Goal: Transaction & Acquisition: Purchase product/service

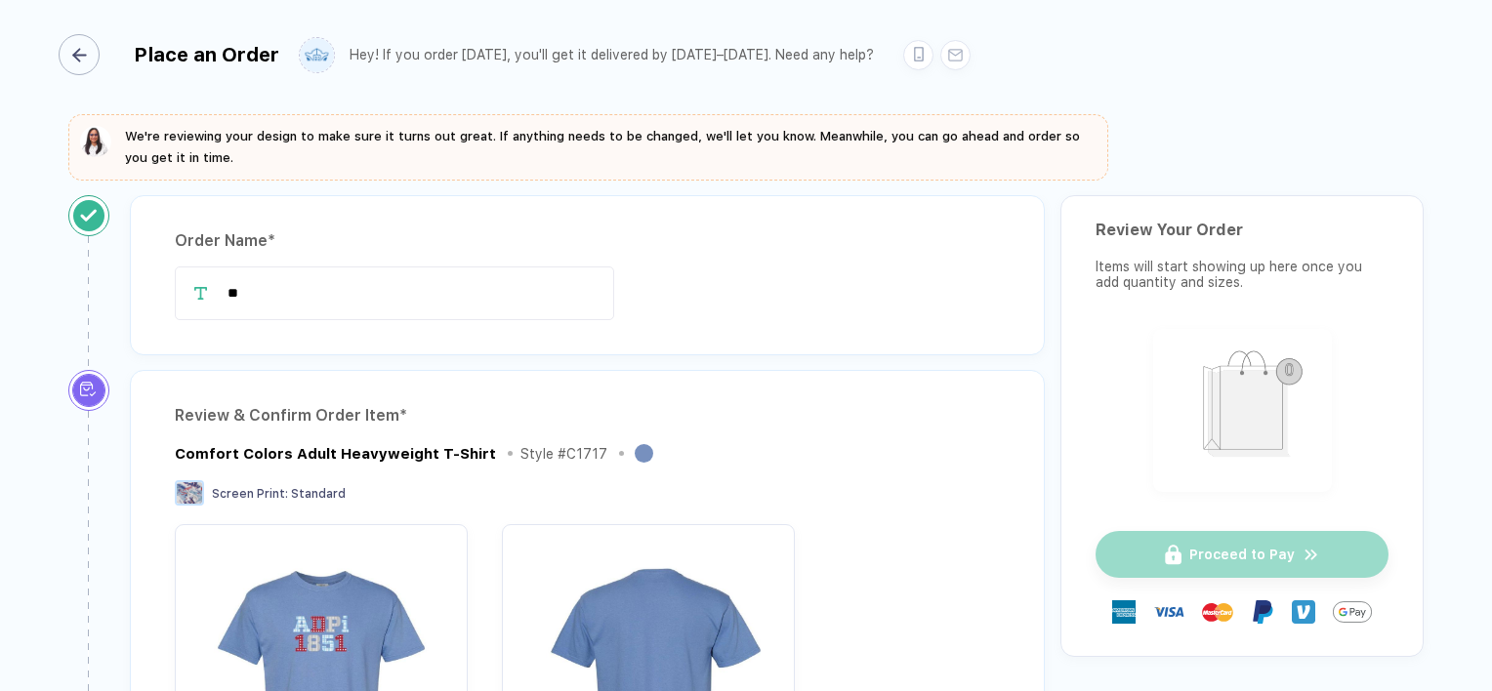
click at [95, 61] on div "button" at bounding box center [79, 54] width 41 height 41
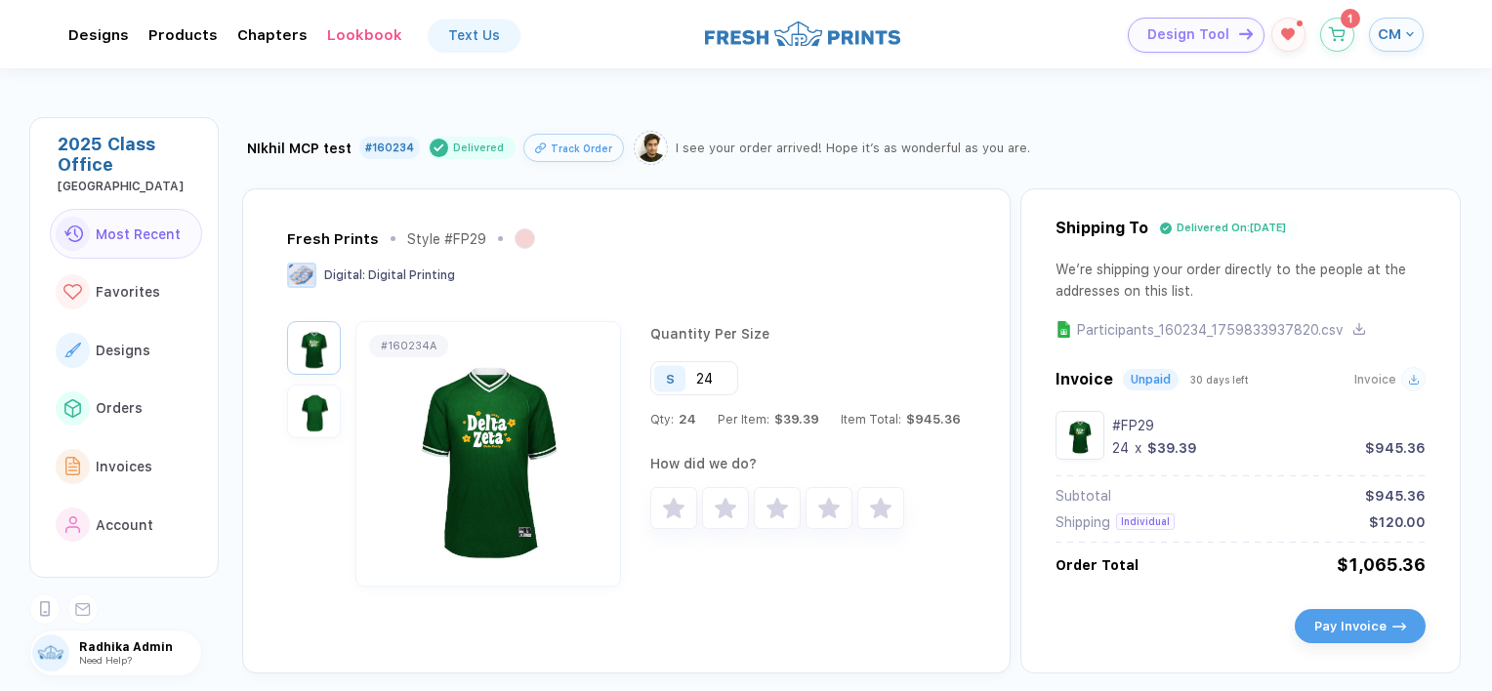
click at [1187, 44] on button "Design Tool" at bounding box center [1195, 35] width 137 height 35
click at [1341, 29] on icon "button" at bounding box center [1337, 29] width 17 height 15
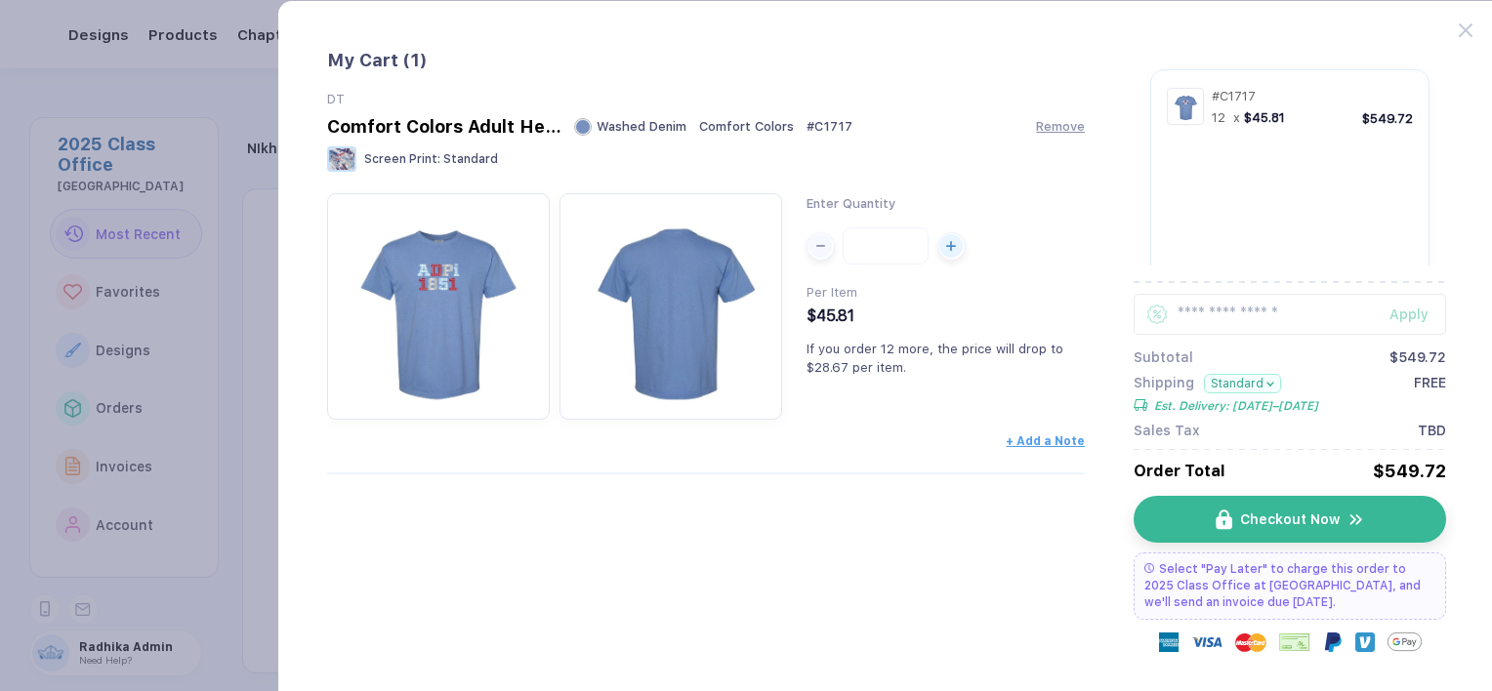
click at [1239, 380] on button "Standard" at bounding box center [1242, 384] width 77 height 20
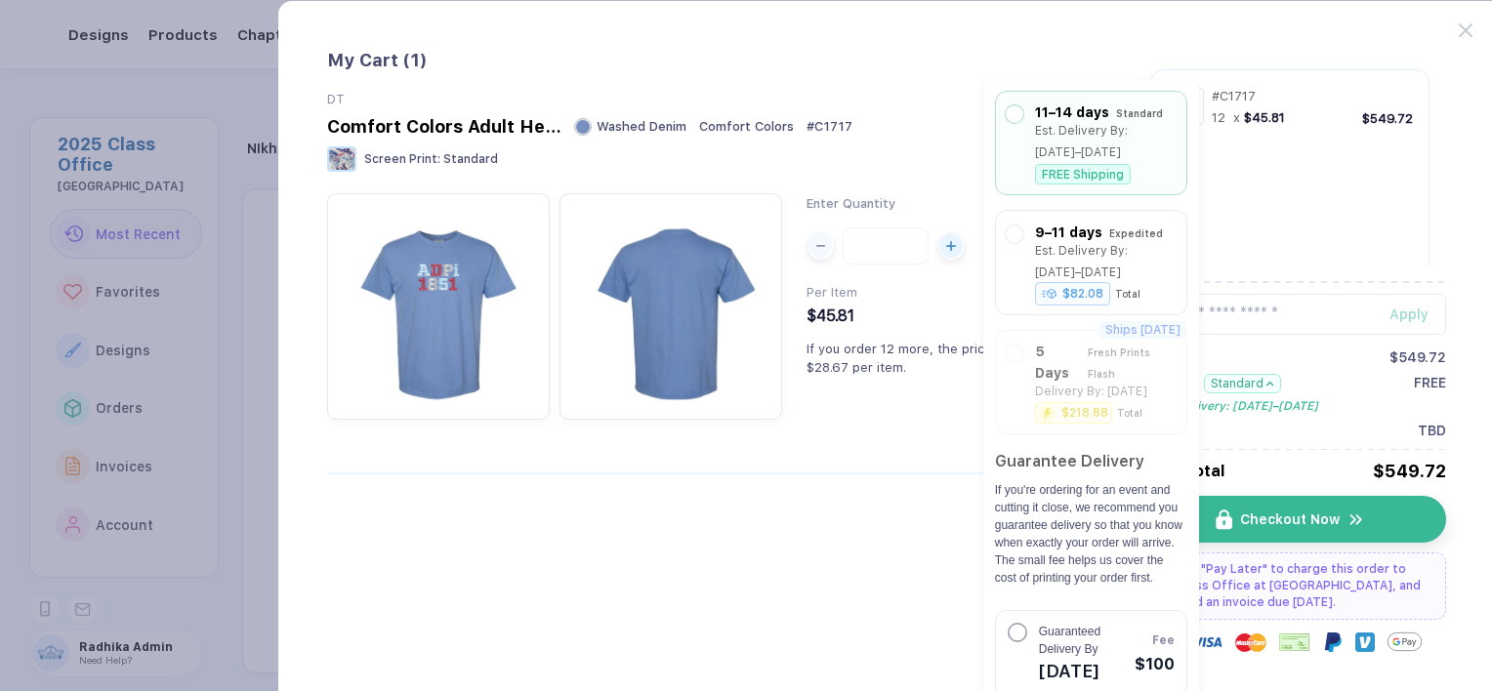
click at [240, 378] on button "button" at bounding box center [746, 345] width 1492 height 691
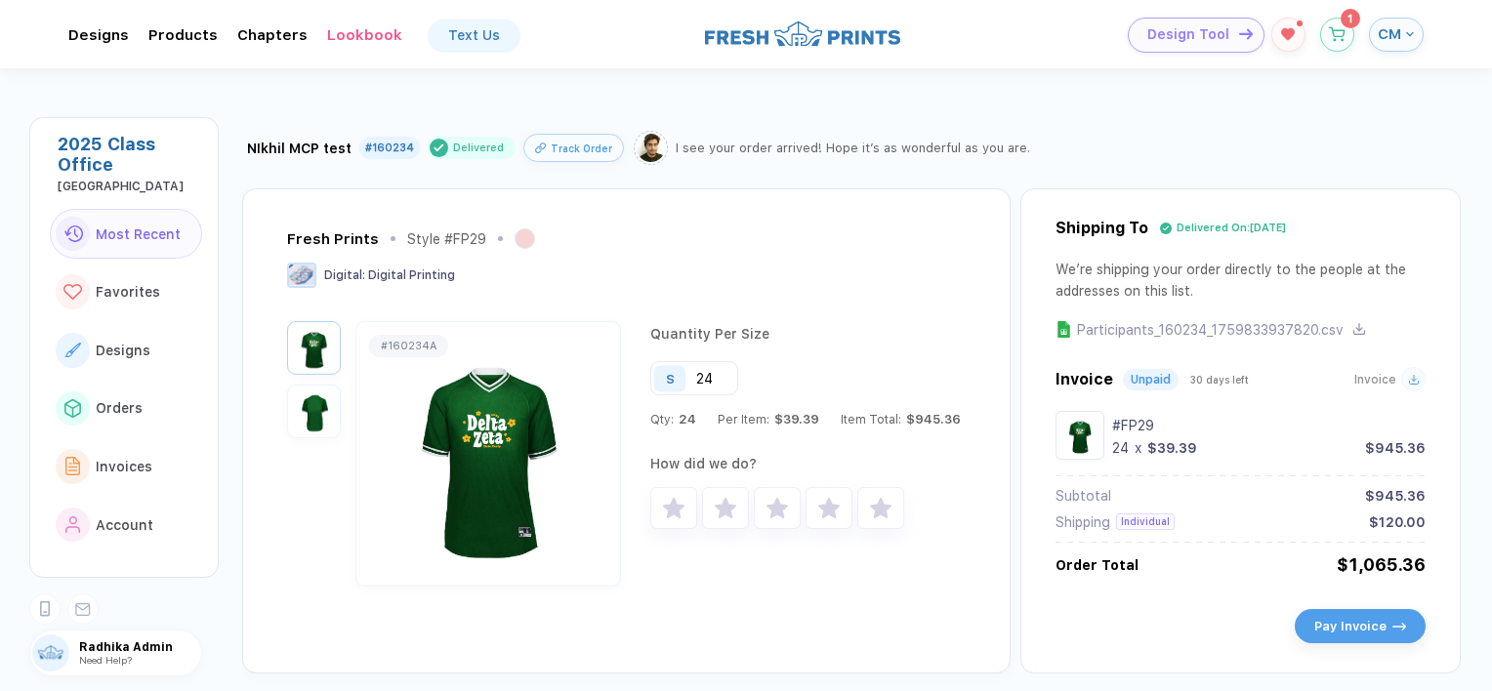
click at [1171, 29] on span "Design Tool" at bounding box center [1188, 34] width 82 height 17
click at [1338, 35] on icon "button" at bounding box center [1337, 29] width 17 height 15
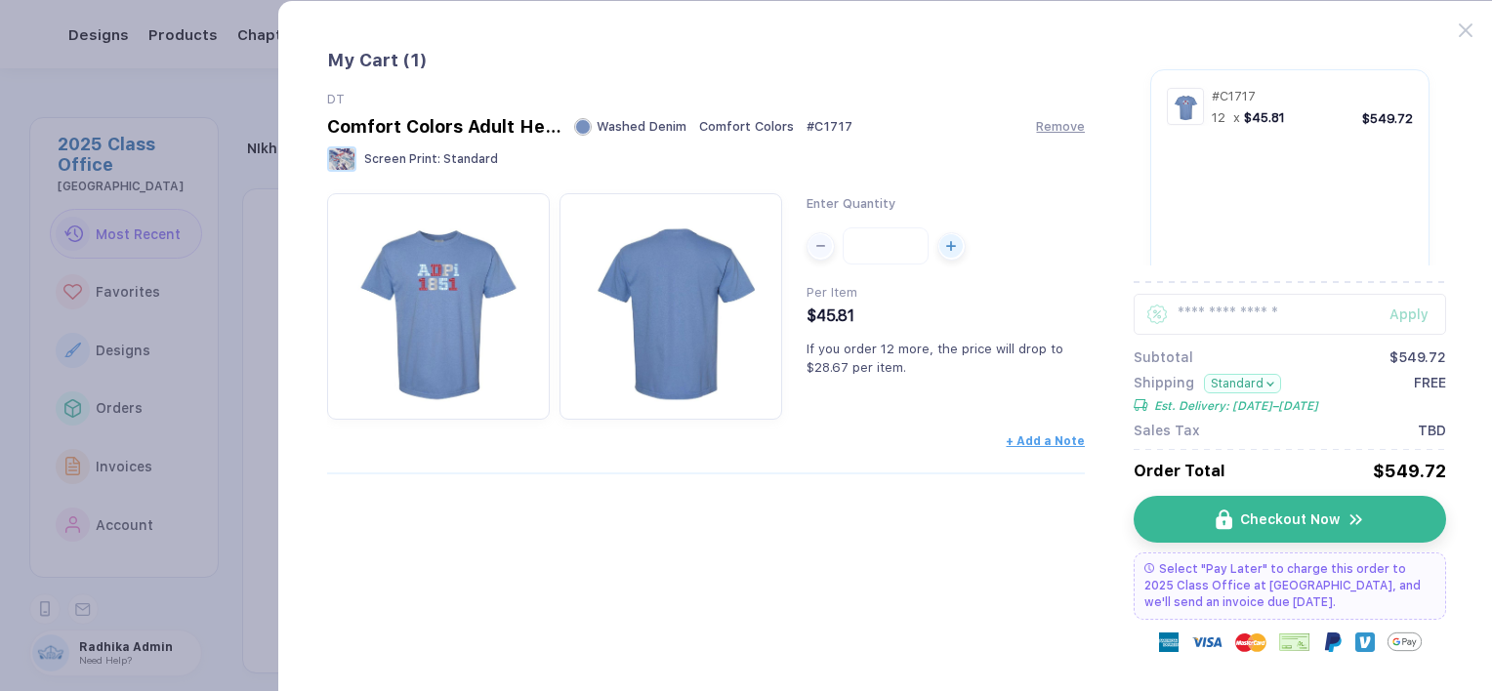
click at [1249, 386] on button "Standard" at bounding box center [1242, 384] width 77 height 20
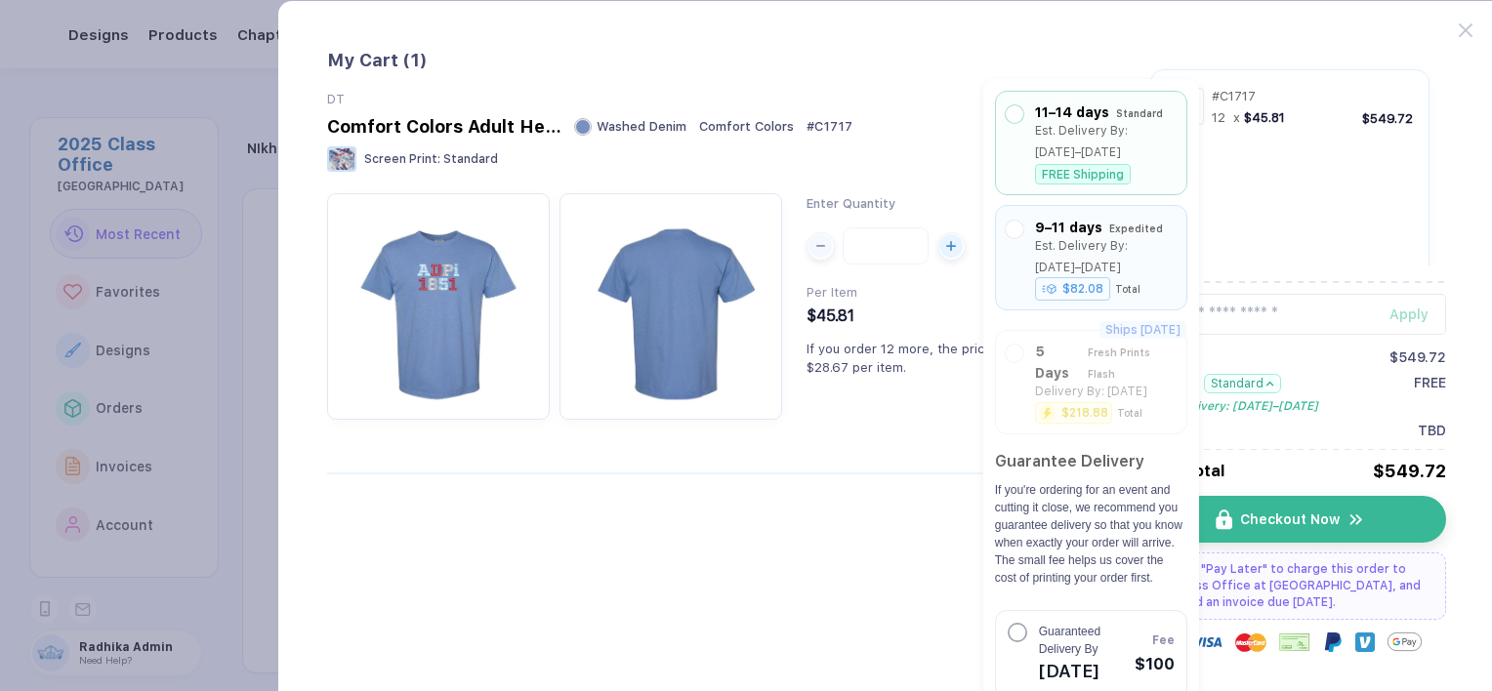
click at [1075, 258] on div "Est. Delivery By: [DATE]–[DATE]" at bounding box center [1106, 256] width 142 height 43
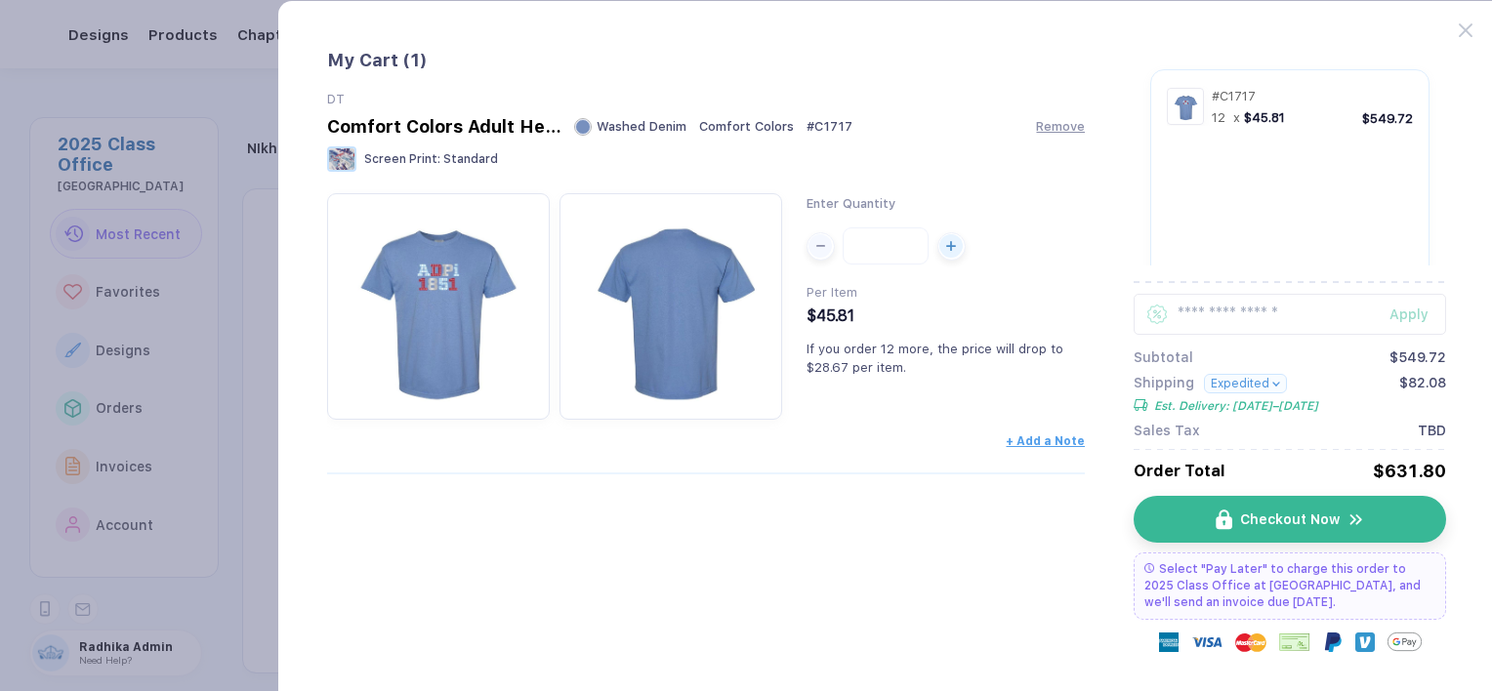
click at [1236, 384] on button "Expedited" at bounding box center [1245, 384] width 83 height 20
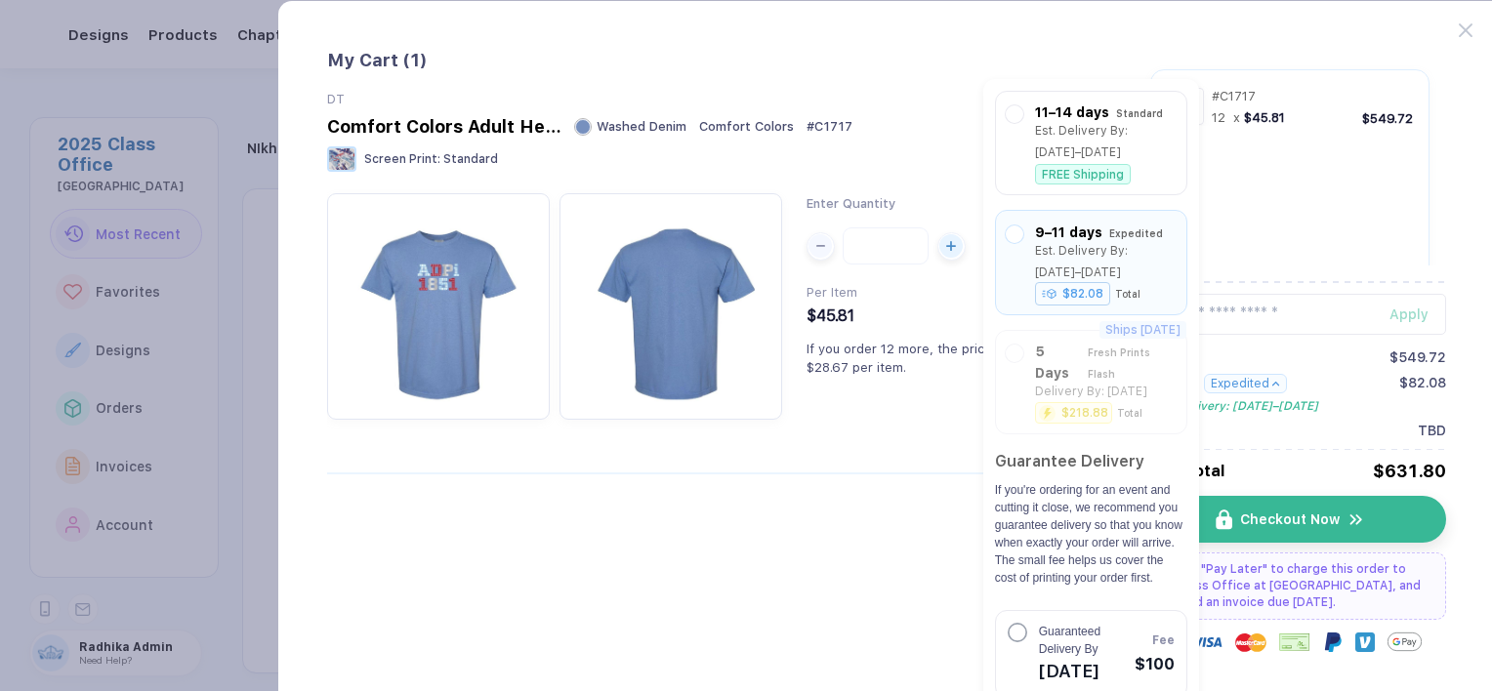
click at [1252, 376] on button "Expedited" at bounding box center [1245, 384] width 83 height 20
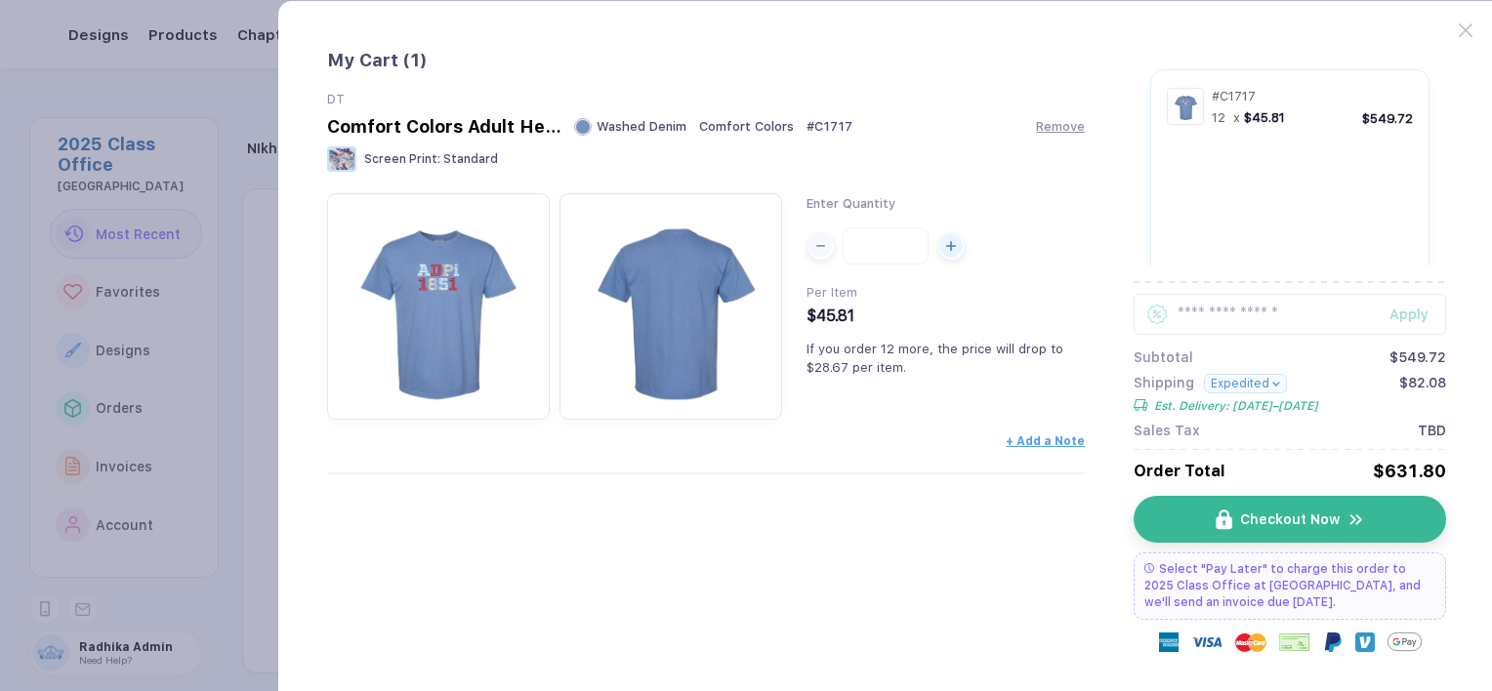
click at [1238, 383] on button "Expedited" at bounding box center [1245, 384] width 83 height 20
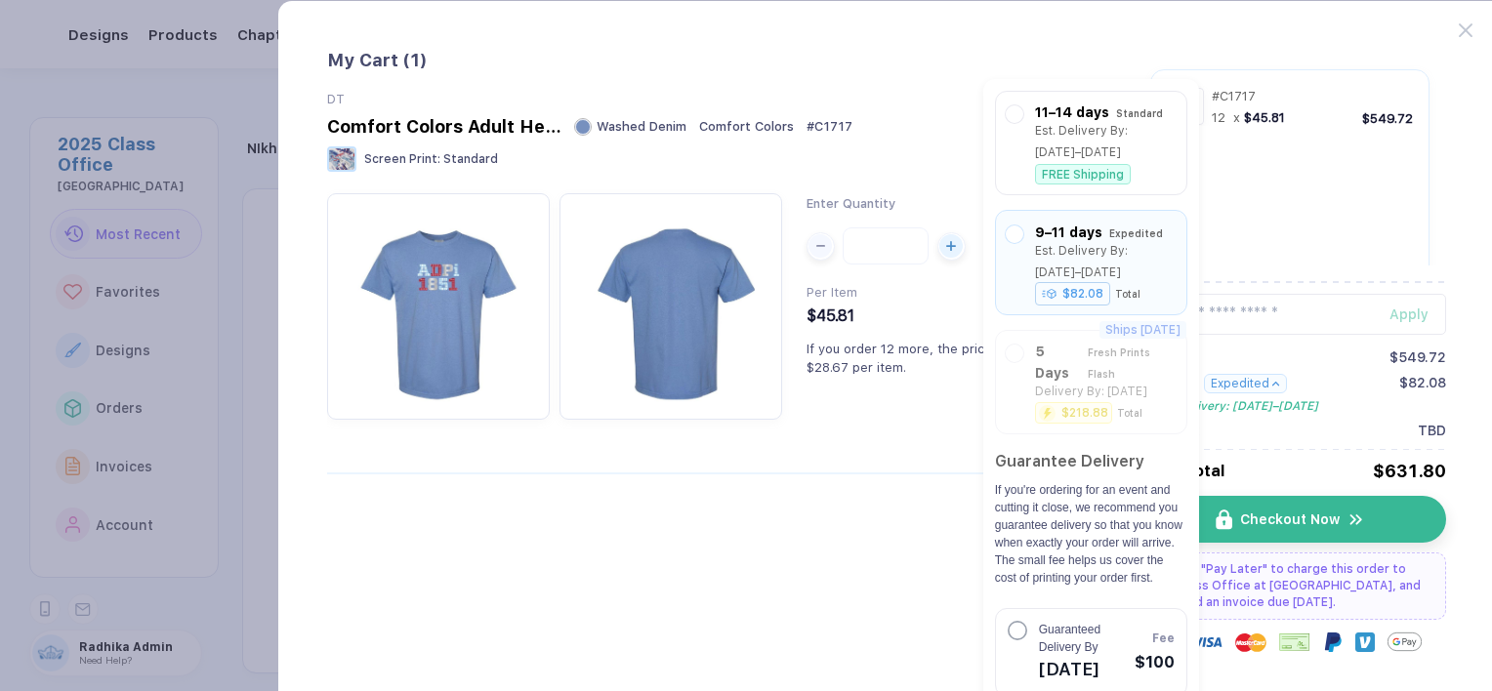
click at [1052, 631] on span "Guaranteed Delivery By" at bounding box center [1069, 638] width 61 height 35
click at [1035, 92] on div "11–14 days Standard Est. Delivery By: [DATE]–[DATE] FREE Shipping" at bounding box center [1091, 138] width 192 height 104
click at [1035, 111] on div "11–14 days" at bounding box center [1072, 107] width 74 height 21
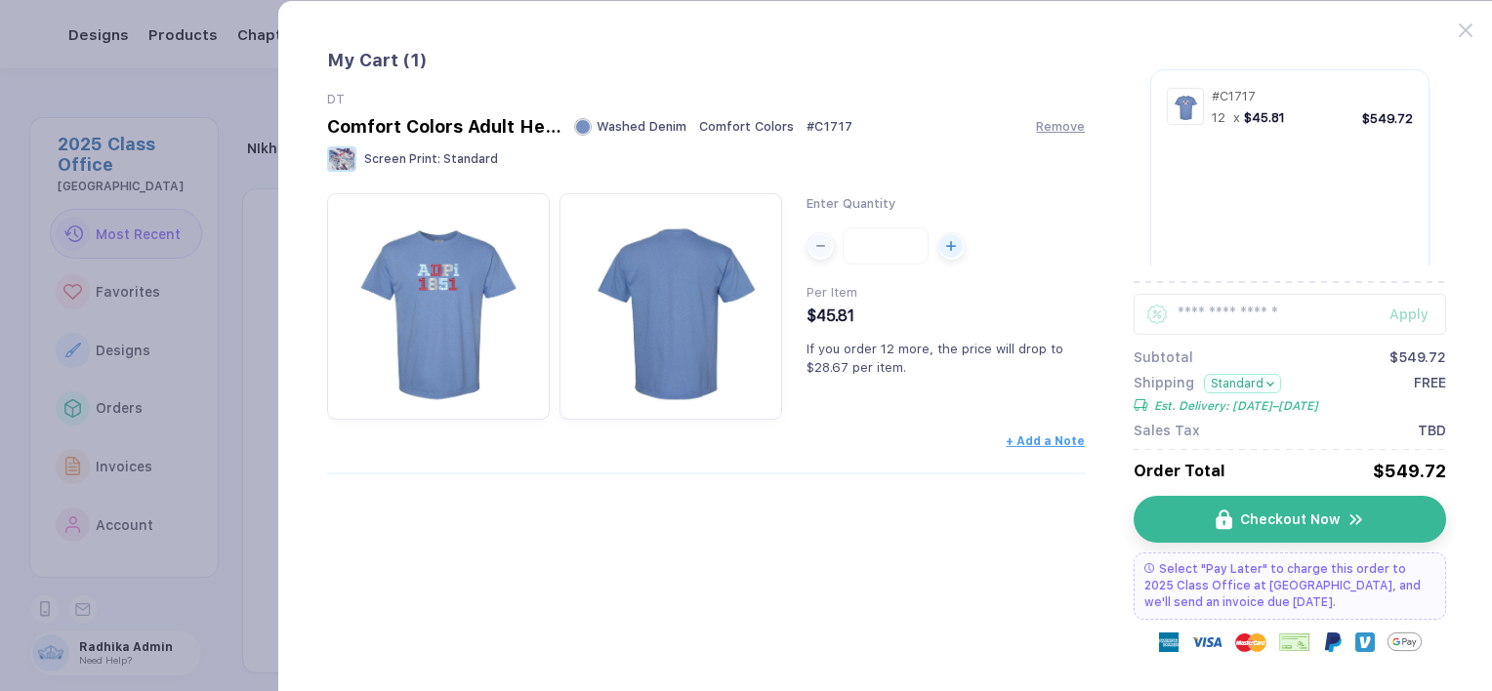
click at [1234, 387] on button "Standard" at bounding box center [1242, 384] width 77 height 20
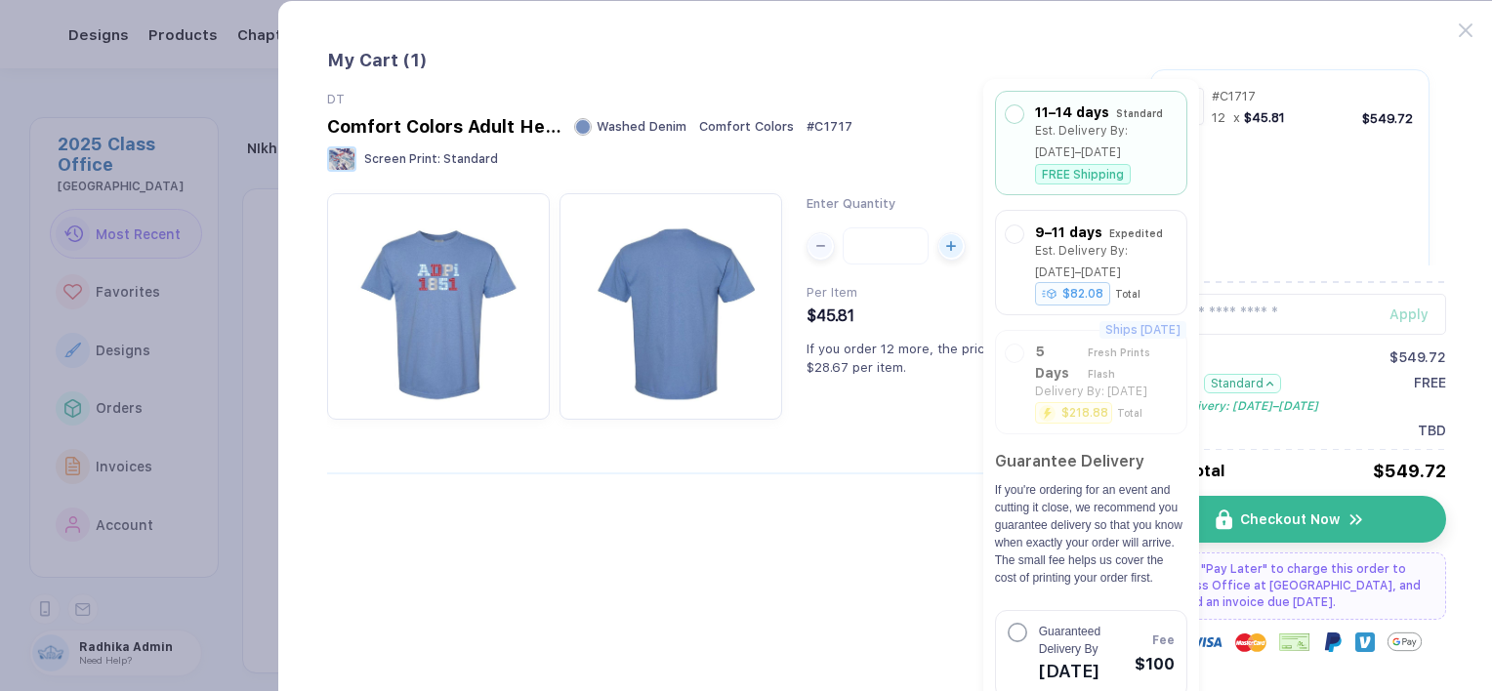
click at [800, 543] on div "My Cart ( 1 ) DT Comfort Colors Adult Heavyweight T-Shirt Washed Denim Comfort …" at bounding box center [706, 366] width 758 height 633
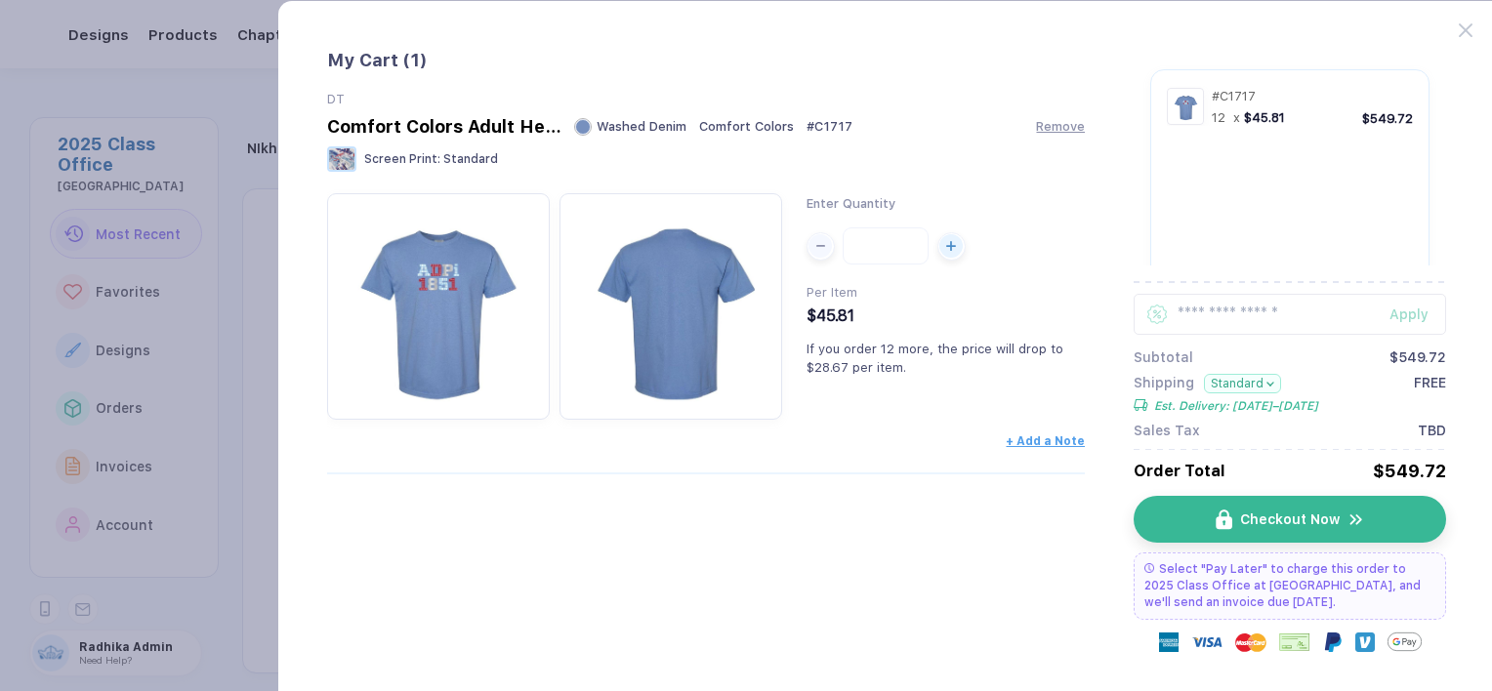
click at [1254, 387] on button "Standard" at bounding box center [1242, 384] width 77 height 20
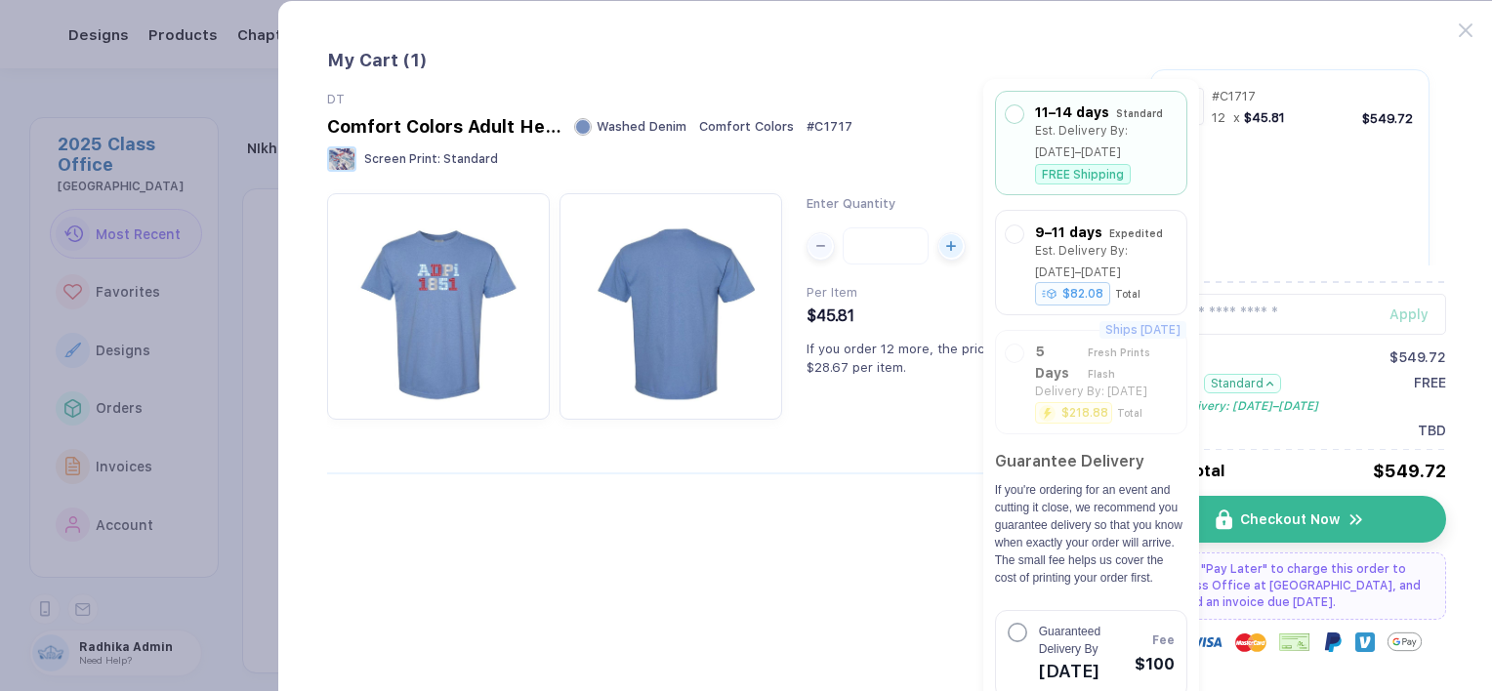
click at [219, 74] on button "button" at bounding box center [746, 345] width 1492 height 691
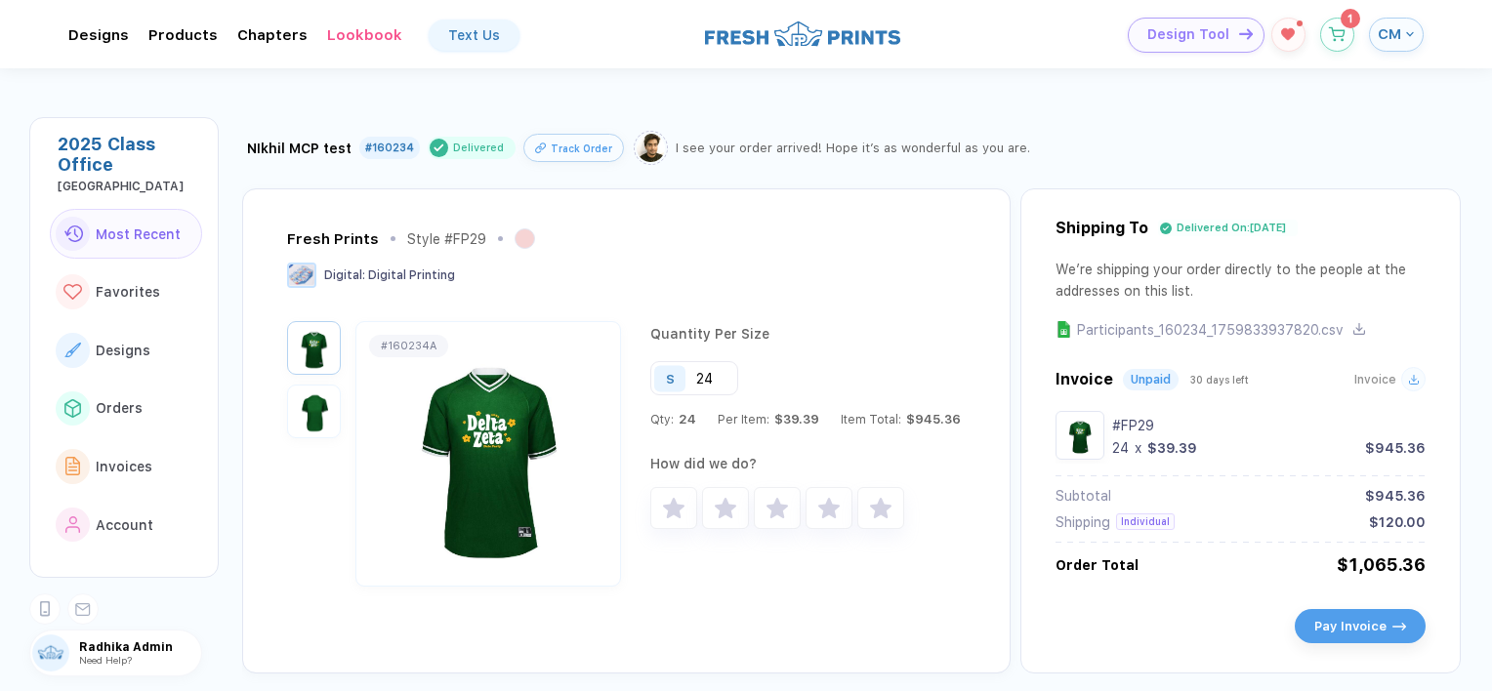
click at [1207, 32] on span "Design Tool" at bounding box center [1188, 34] width 82 height 17
click at [1339, 40] on button "button" at bounding box center [1337, 30] width 34 height 34
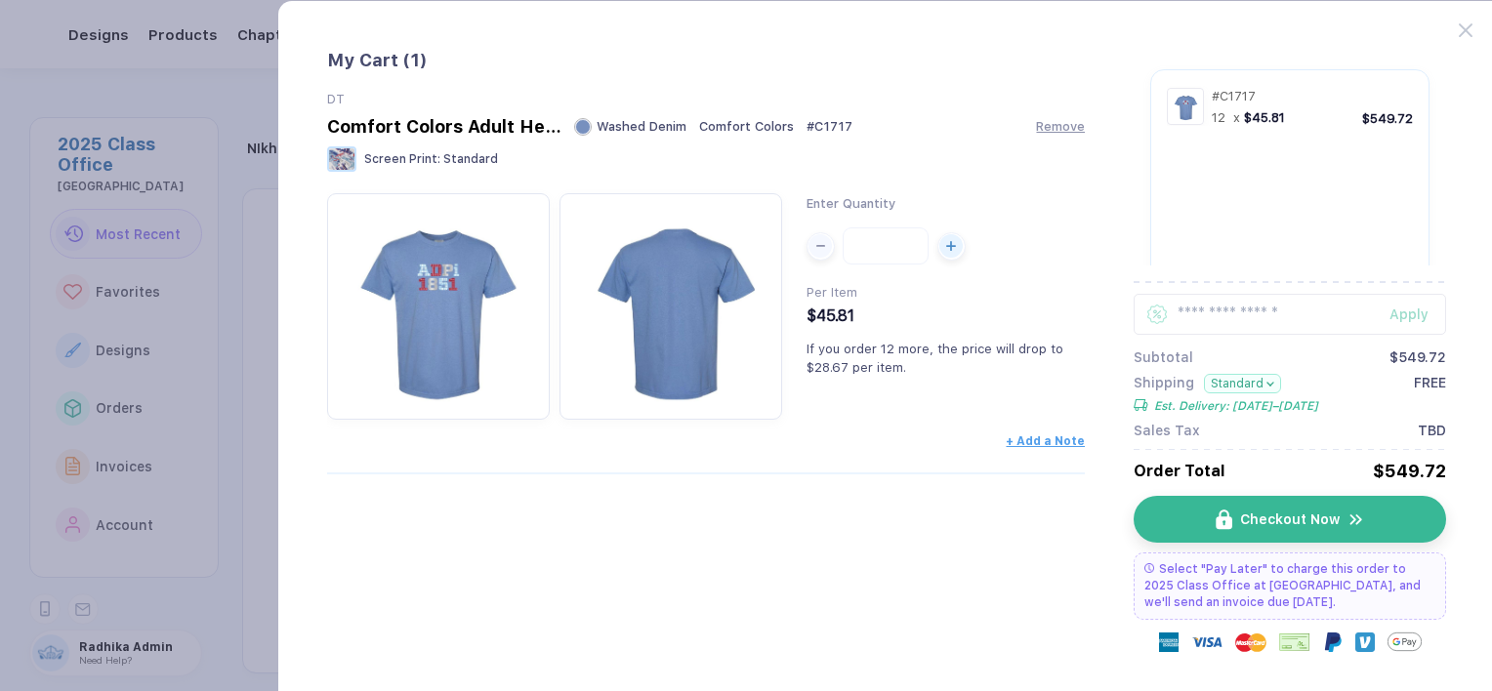
click at [1265, 379] on button "Standard" at bounding box center [1242, 384] width 77 height 20
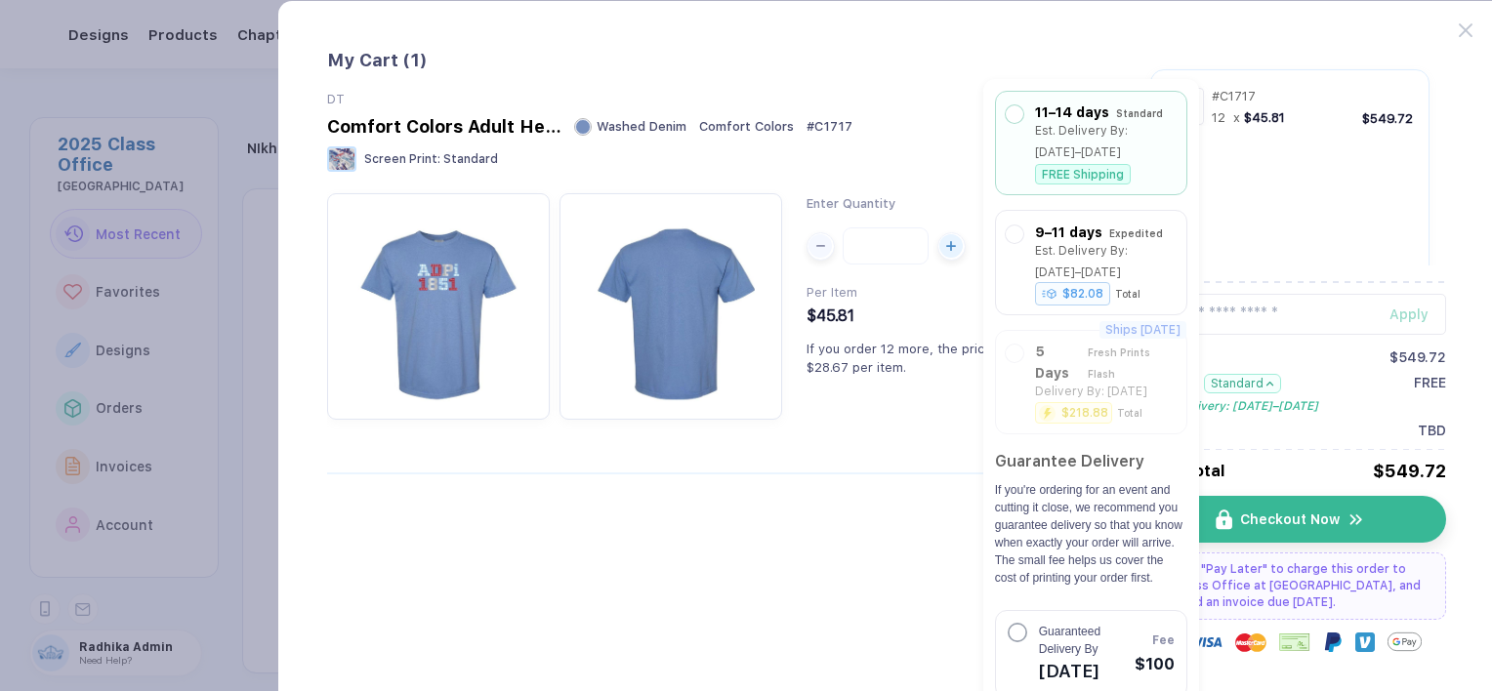
click at [929, 159] on div "Screen Print : Standard" at bounding box center [706, 160] width 758 height 29
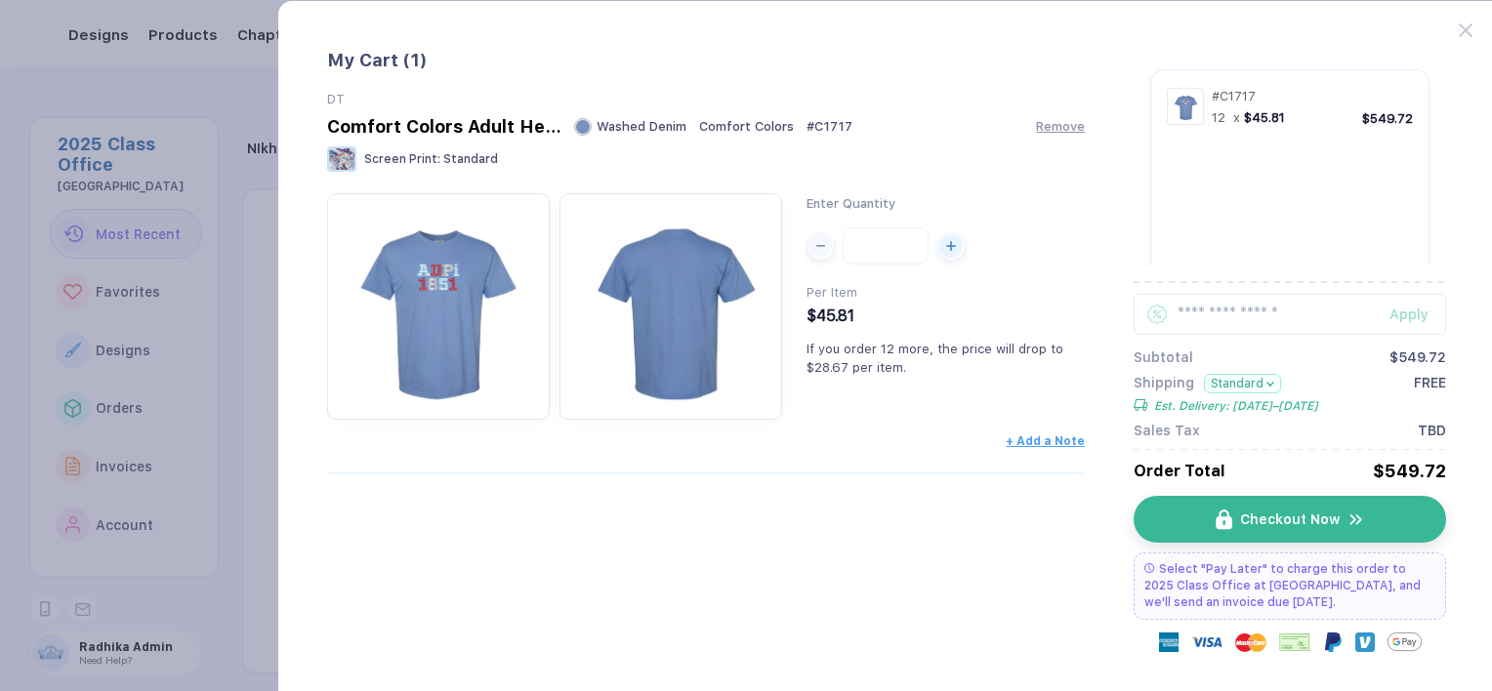
click at [1053, 116] on div "Comfort Colors Adult Heavyweight T-Shirt Washed Denim Comfort Colors # C1717 Re…" at bounding box center [706, 126] width 758 height 20
click at [1053, 121] on span "Remove" at bounding box center [1060, 121] width 49 height 15
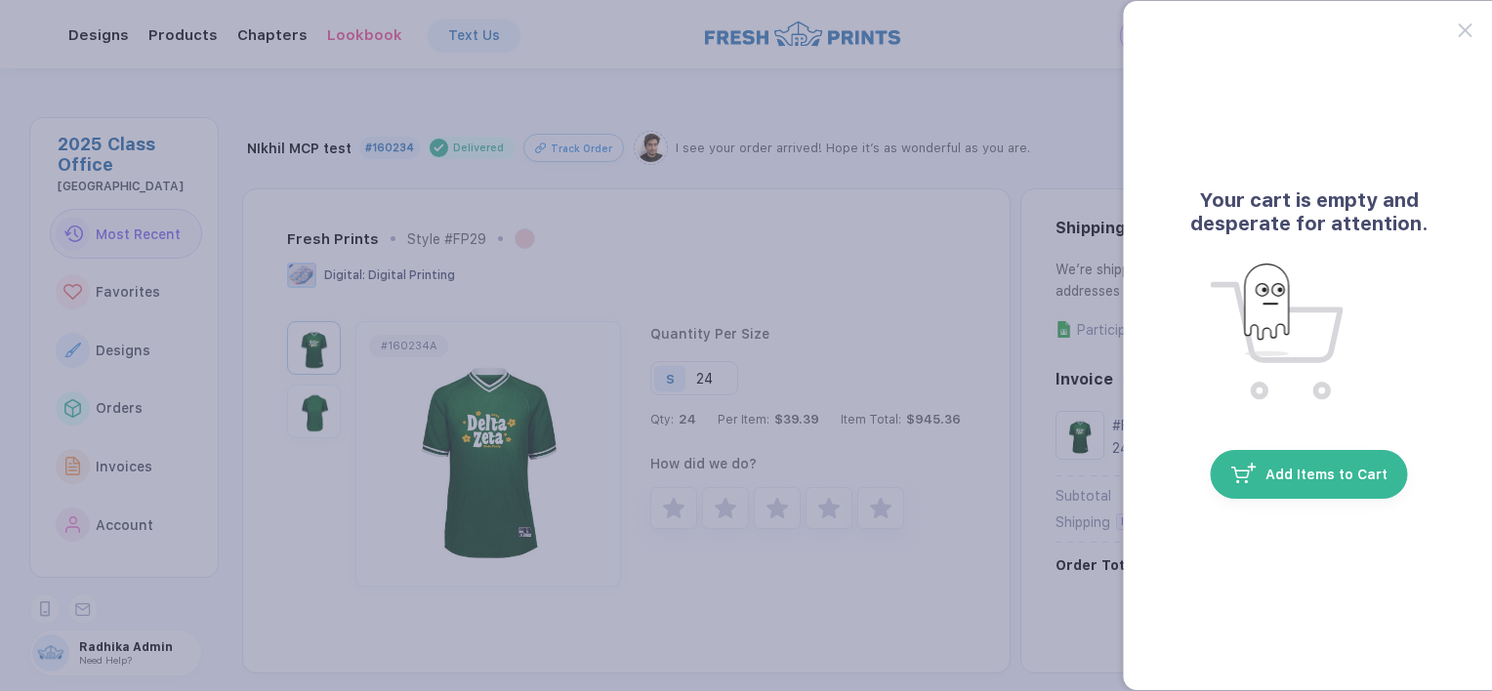
click at [1472, 27] on div at bounding box center [1476, 19] width 36 height 36
click at [1464, 29] on icon at bounding box center [1465, 30] width 14 height 14
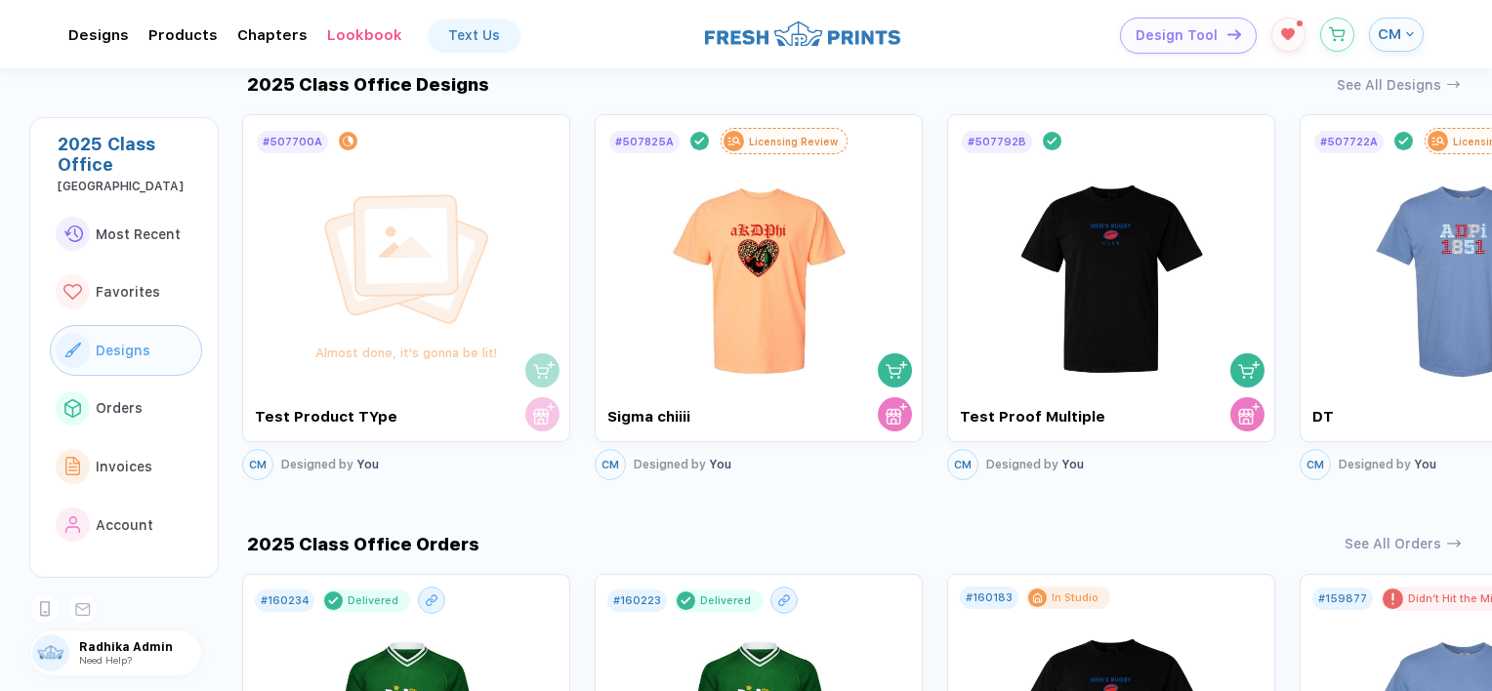
scroll to position [979, 0]
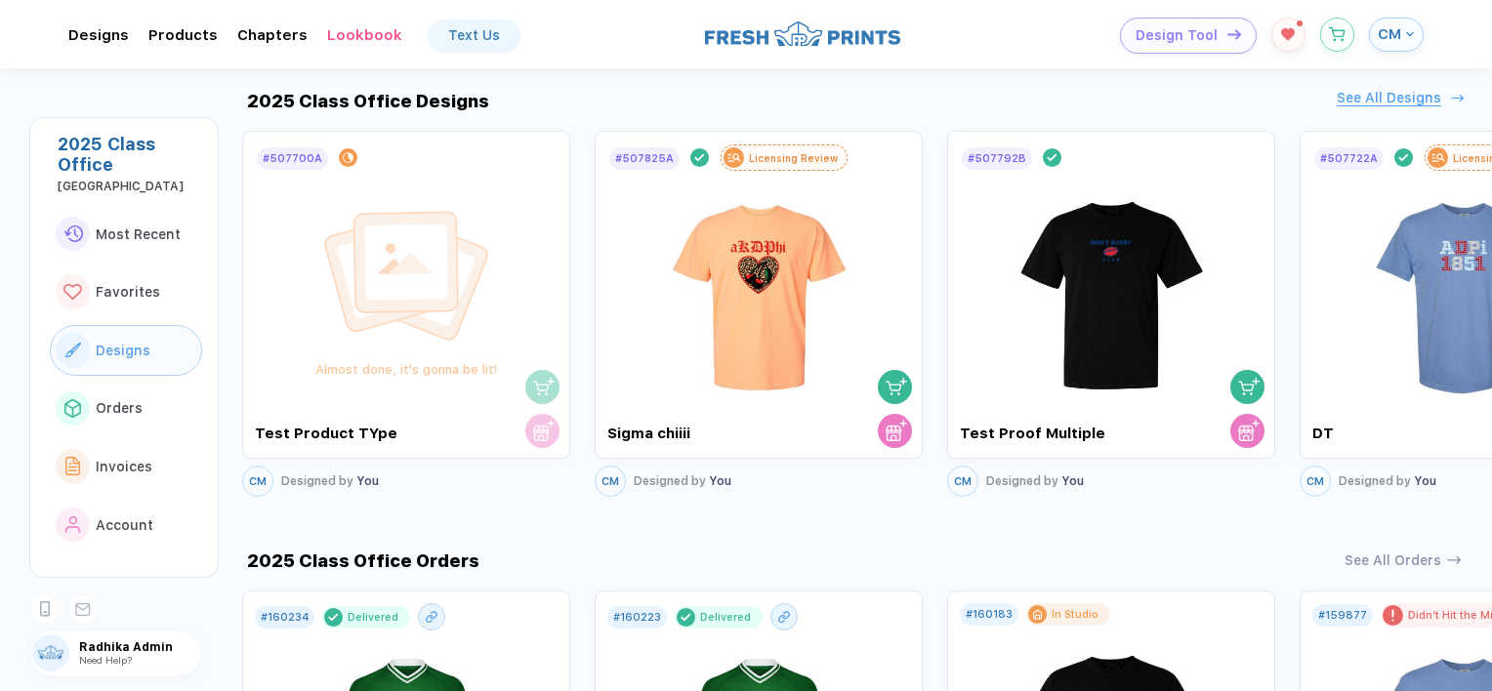
click at [1374, 98] on div "See All Designs" at bounding box center [1388, 98] width 104 height 17
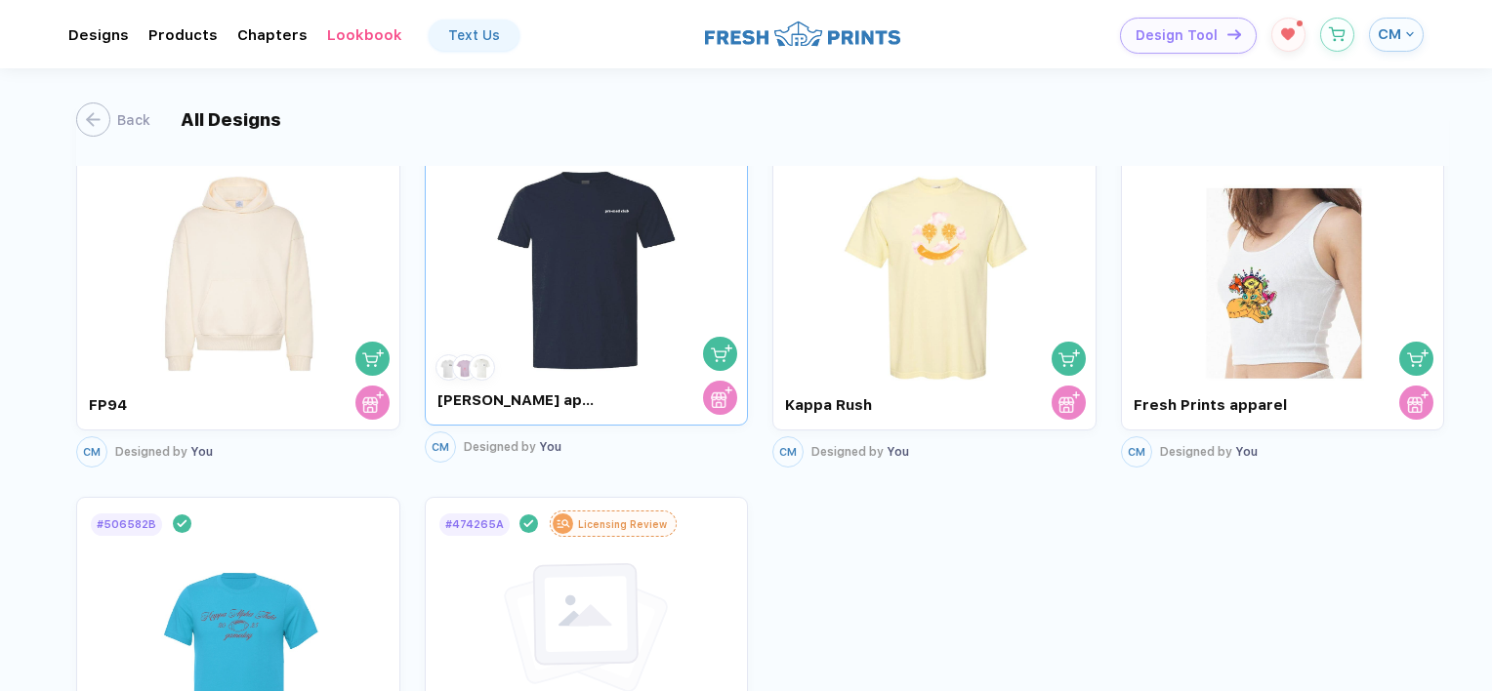
scroll to position [2100, 0]
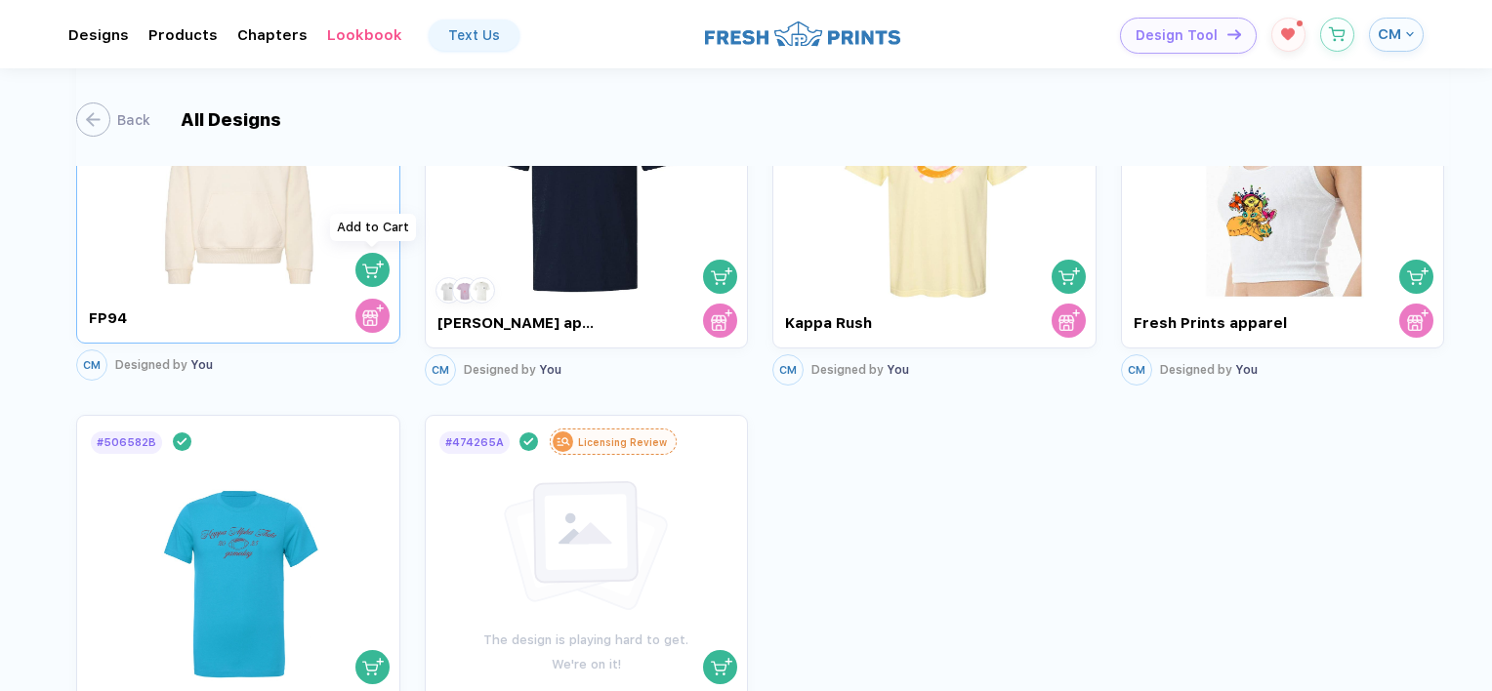
click at [376, 259] on img "button" at bounding box center [372, 269] width 21 height 21
click at [1334, 36] on button "button" at bounding box center [1337, 30] width 34 height 34
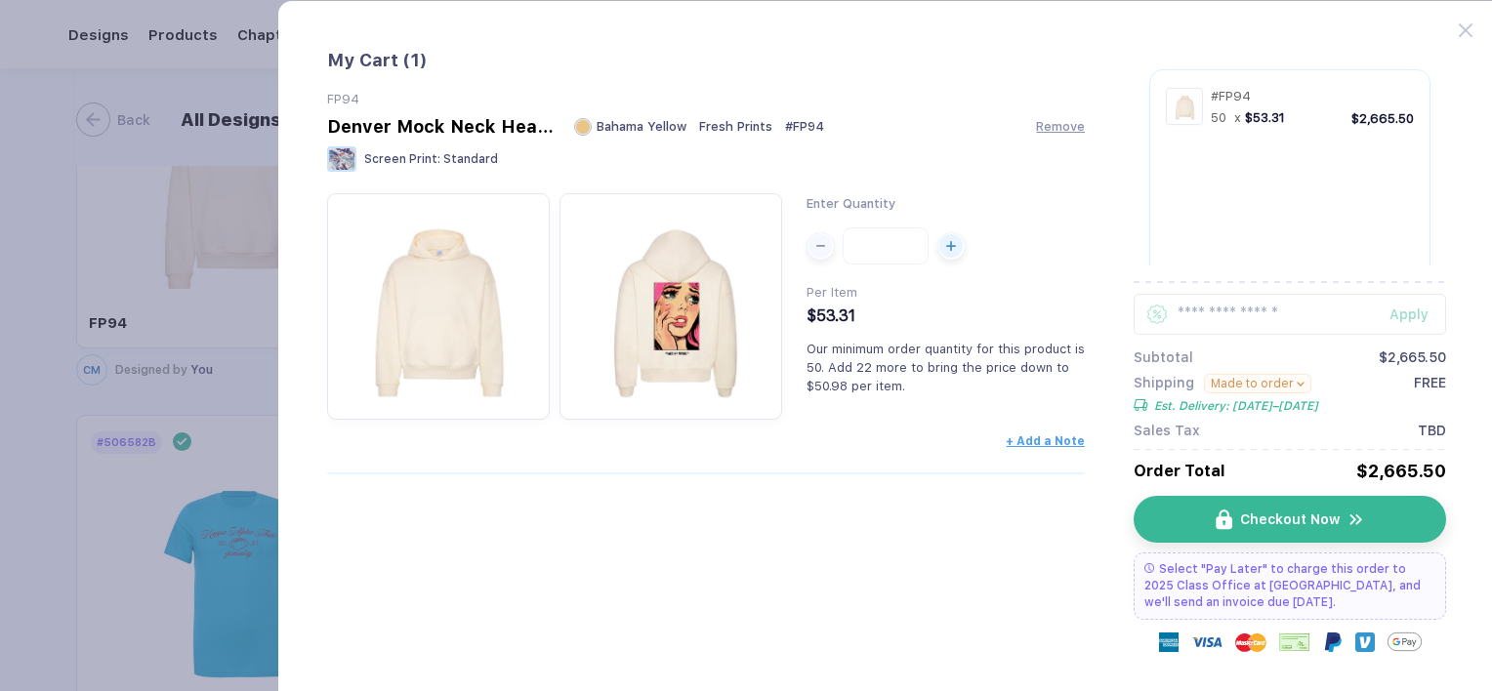
click at [1244, 374] on button "Made to order" at bounding box center [1257, 384] width 107 height 20
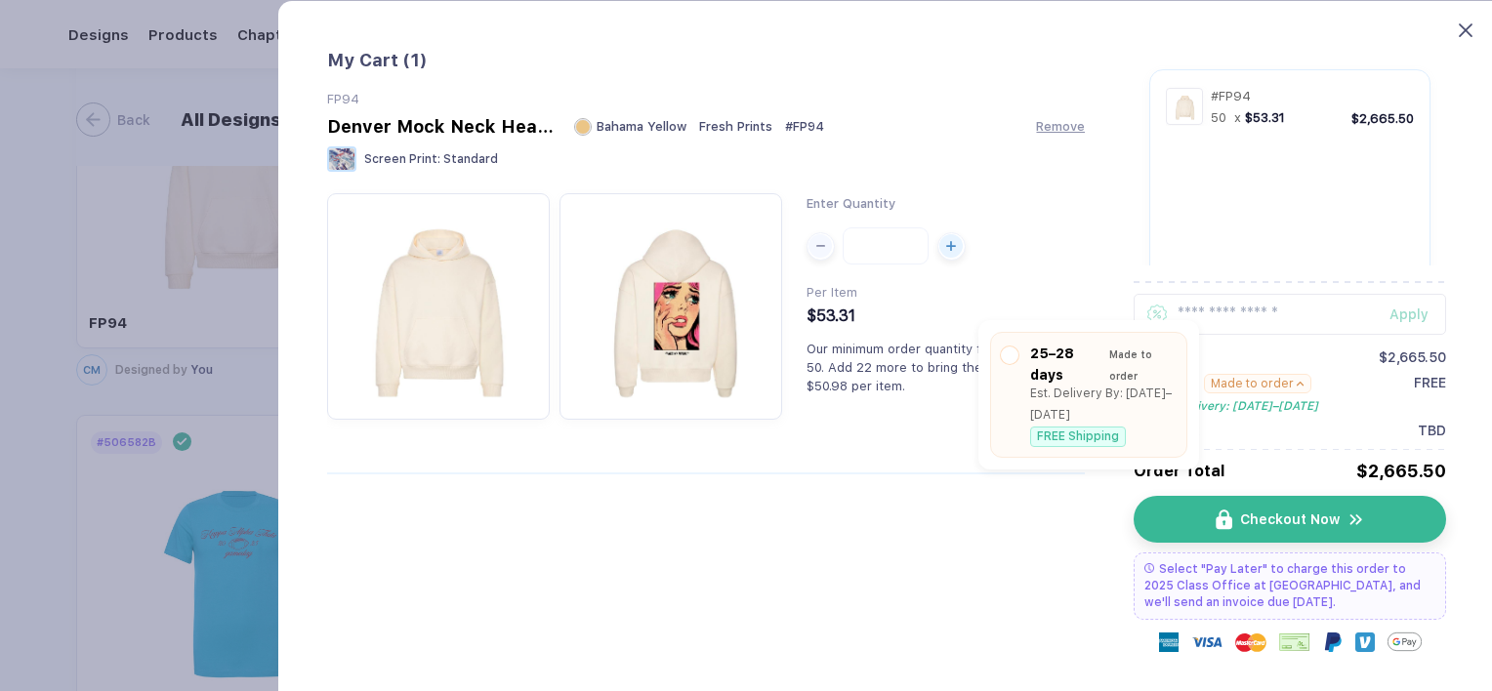
click at [1470, 31] on icon at bounding box center [1465, 30] width 14 height 14
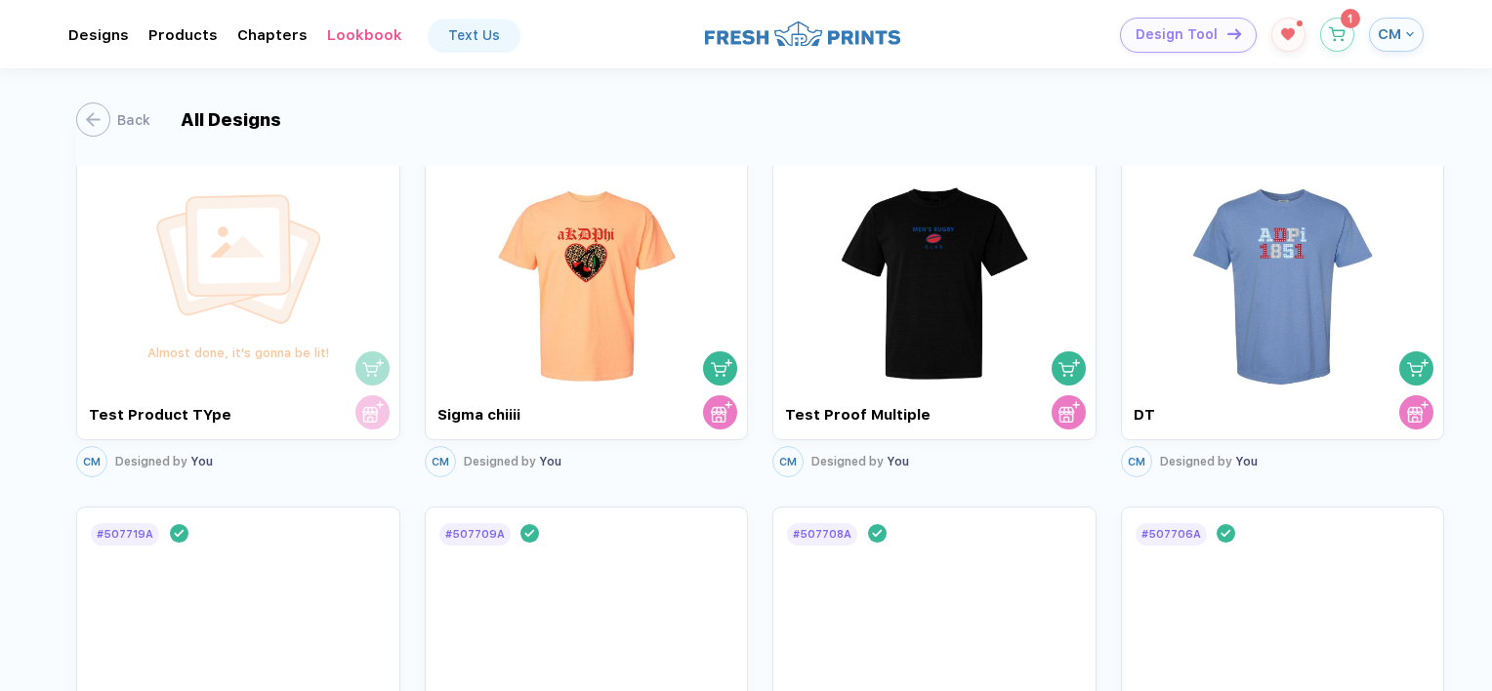
scroll to position [0, 0]
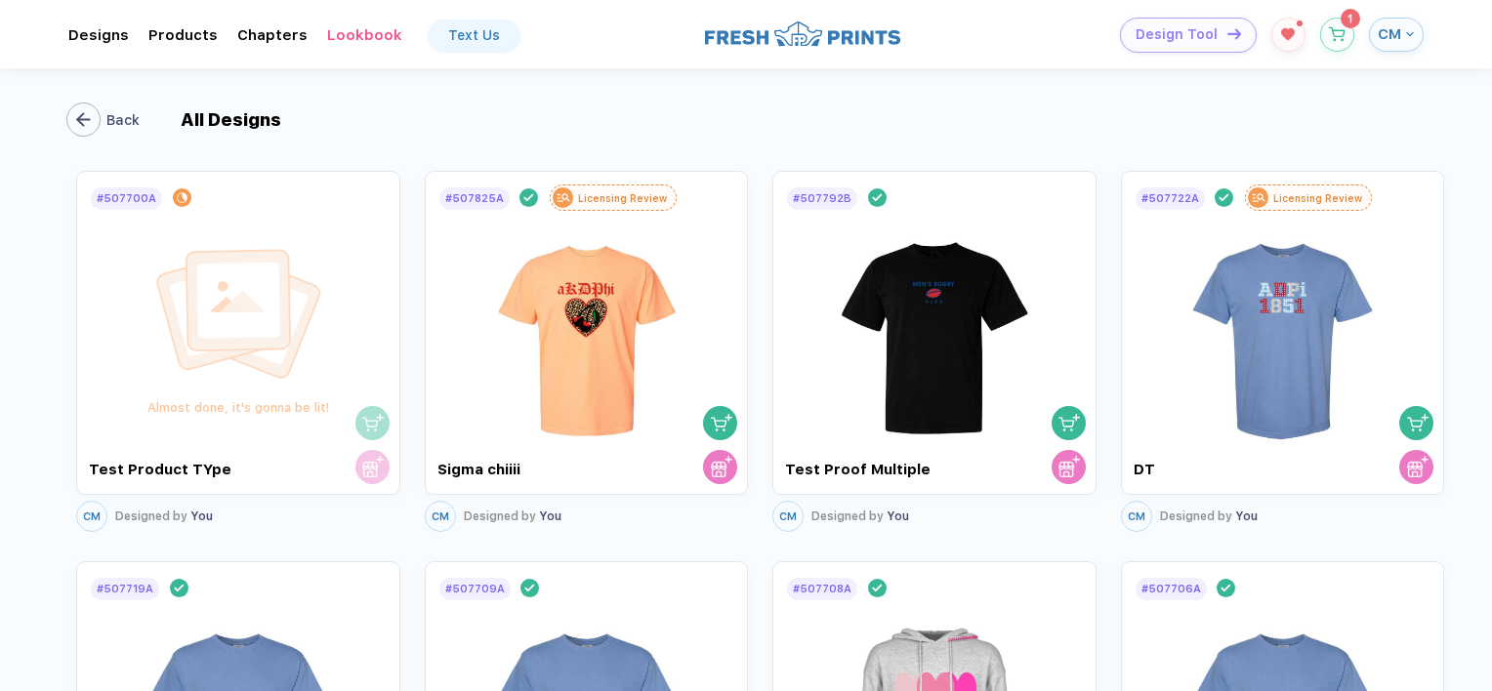
click at [92, 121] on div "button" at bounding box center [83, 119] width 34 height 34
